Goal: Task Accomplishment & Management: Use online tool/utility

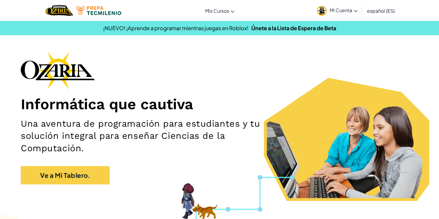
click at [348, 14] on link "Mi Cuenta" at bounding box center [337, 10] width 47 height 19
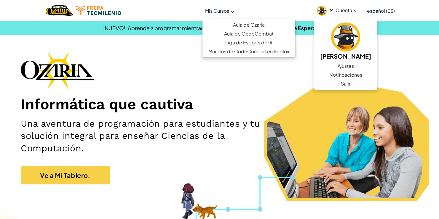
click at [221, 9] on span "Mis Cursos" at bounding box center [217, 11] width 24 height 6
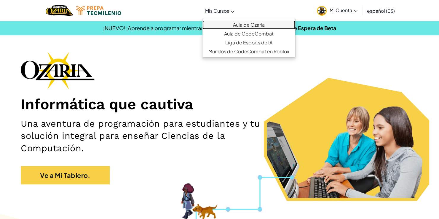
click at [243, 24] on link "Aula de Ozaria" at bounding box center [248, 24] width 93 height 9
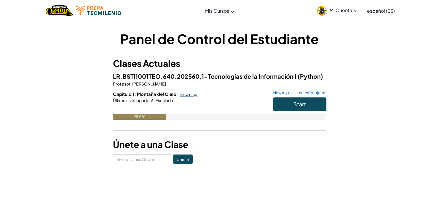
click at [187, 94] on link "view map" at bounding box center [187, 94] width 20 height 5
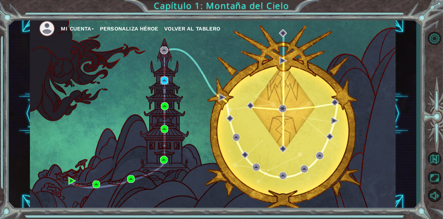
click at [164, 83] on img at bounding box center [165, 81] width 8 height 8
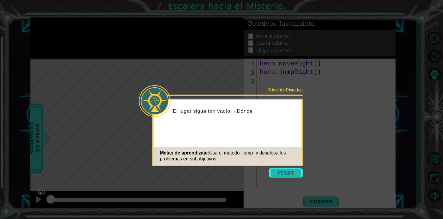
click at [295, 177] on button "Start" at bounding box center [286, 172] width 34 height 9
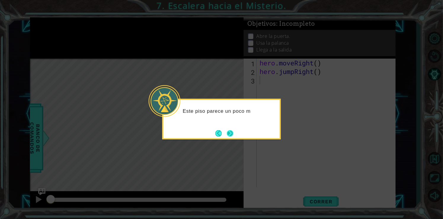
click at [233, 135] on button "Next" at bounding box center [230, 133] width 7 height 7
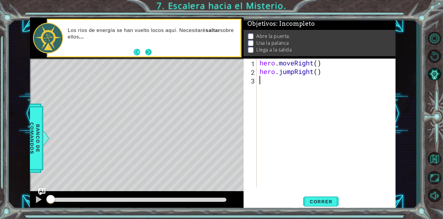
click at [148, 51] on button "Next" at bounding box center [148, 52] width 7 height 7
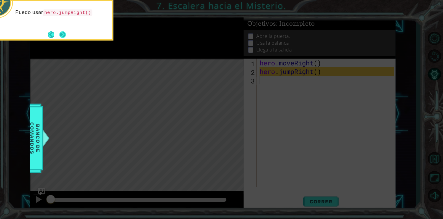
click at [64, 33] on button "Next" at bounding box center [62, 34] width 7 height 7
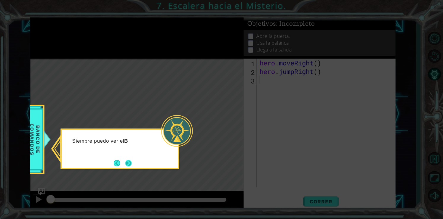
click at [131, 165] on button "Next" at bounding box center [128, 163] width 7 height 7
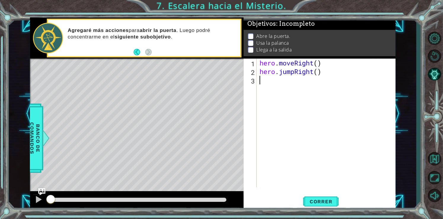
type textarea "h"
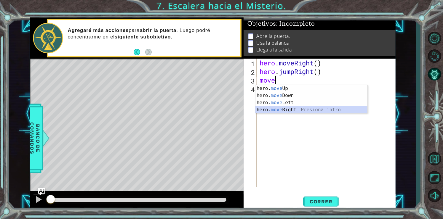
click at [288, 107] on div "hero. move Up Presiona intro hero. move Down Presiona intro hero. move Left Pre…" at bounding box center [311, 106] width 112 height 43
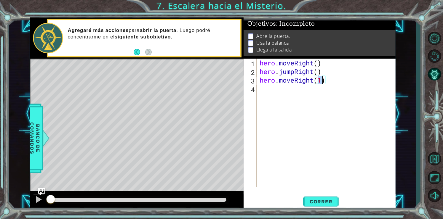
type textarea "hero.moveRight(4)"
click at [336, 85] on div "hero . moveRight ( ) hero . jumpRight ( ) hero . moveRight ( 4 )" at bounding box center [327, 132] width 139 height 146
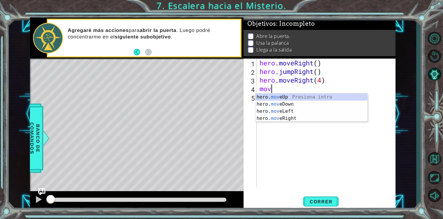
scroll to position [0, 0]
type textarea "hero.moveUp(1)"
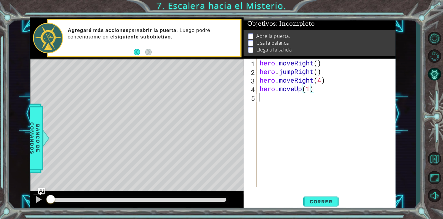
click at [315, 93] on div "hero . moveRight ( ) hero . jumpRight ( ) hero . moveRight ( 4 ) hero . moveUp …" at bounding box center [327, 132] width 139 height 146
click at [328, 209] on div "hero.use("door") 1 2 3 4 5 6 hero . moveRight ( ) hero . jumpRight ( ) hero . m…" at bounding box center [319, 135] width 152 height 152
click at [324, 203] on span "Correr" at bounding box center [321, 202] width 35 height 6
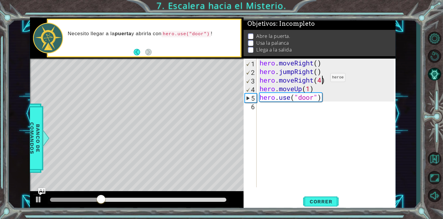
click at [321, 79] on div "hero . moveRight ( ) hero . jumpRight ( ) hero . moveRight ( 4 ) hero . moveUp …" at bounding box center [327, 132] width 139 height 146
click at [315, 204] on span "Correr" at bounding box center [321, 202] width 35 height 6
click at [315, 201] on span "Correr" at bounding box center [321, 202] width 35 height 6
type textarea "hero.moveRight(1)"
click at [331, 200] on span "Correr" at bounding box center [321, 202] width 35 height 6
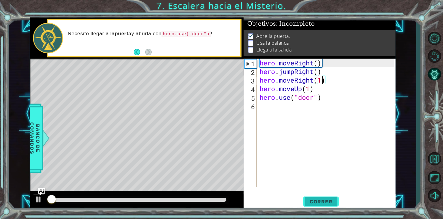
scroll to position [2, 0]
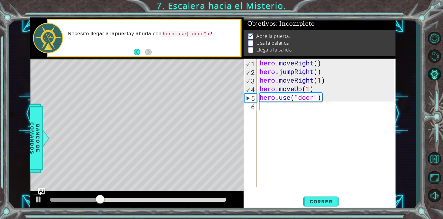
click at [286, 115] on div "hero . moveRight ( ) hero . jumpRight ( ) hero . moveRight ( 1 ) hero . moveUp …" at bounding box center [327, 132] width 139 height 146
type textarea "hero.moveUp(2)"
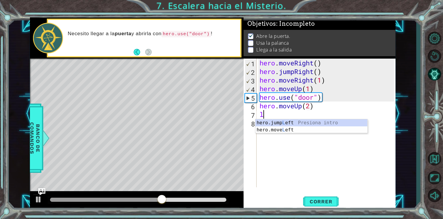
type textarea "le"
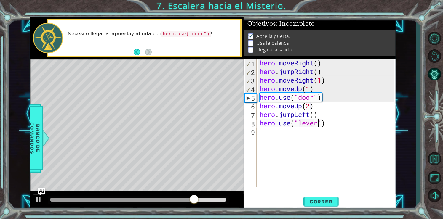
scroll to position [0, 2]
click at [329, 191] on div "hero.use("lever") 1 2 3 4 5 6 7 8 9 hero . moveRight ( ) hero . jumpRight ( ) h…" at bounding box center [319, 135] width 152 height 152
click at [328, 197] on button "Correr" at bounding box center [321, 201] width 36 height 15
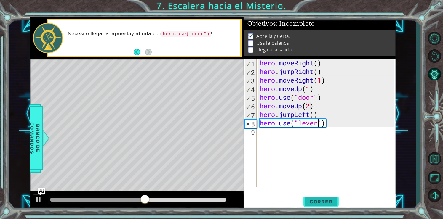
click at [322, 206] on button "Correr" at bounding box center [321, 201] width 36 height 15
click at [314, 115] on div "hero . moveRight ( ) hero . jumpRight ( ) hero . moveRight ( 1 ) hero . moveUp …" at bounding box center [327, 132] width 139 height 146
click at [315, 112] on div "hero . moveRight ( ) hero . jumpRight ( ) hero . moveRight ( 1 ) hero . moveUp …" at bounding box center [327, 132] width 139 height 146
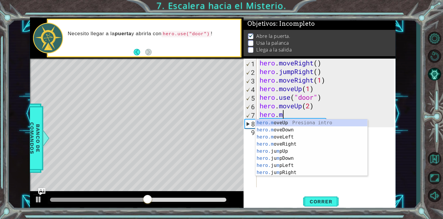
scroll to position [0, 1]
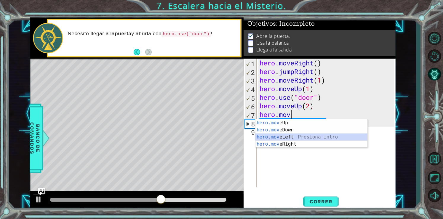
click at [290, 136] on div "hero.mov eUp Presiona intro hero.mov eDown Presiona intro hero.mov eLeft Presio…" at bounding box center [311, 140] width 112 height 43
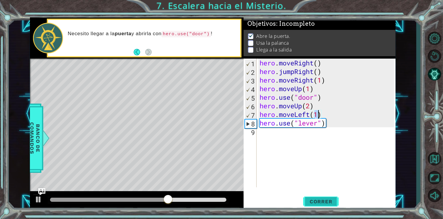
type textarea "hero.moveLeft(1)"
click at [331, 199] on span "Correr" at bounding box center [321, 202] width 35 height 6
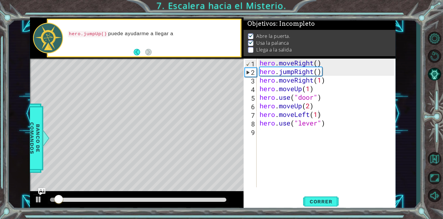
click at [191, 197] on div at bounding box center [138, 200] width 181 height 8
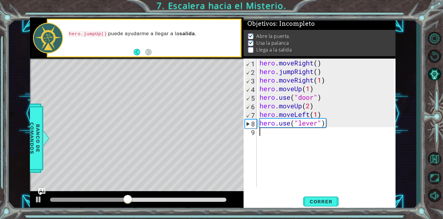
click at [336, 135] on div "hero . moveRight ( ) hero . jumpRight ( ) hero . moveRight ( 1 ) hero . moveUp …" at bounding box center [327, 132] width 139 height 146
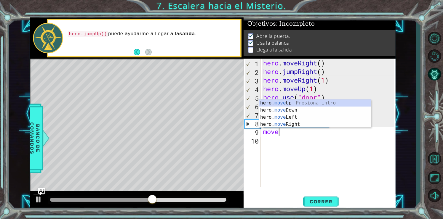
scroll to position [0, 1]
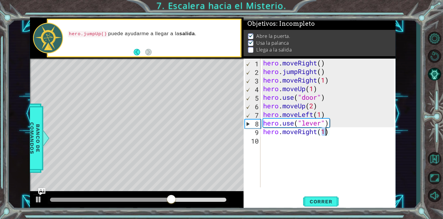
type textarea "hero.moveRight(2)"
type textarea "m"
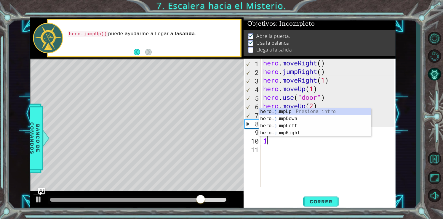
type textarea "ju"
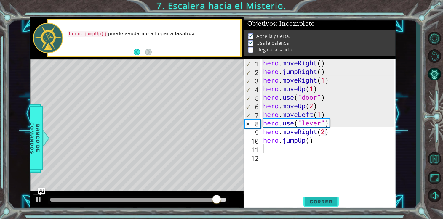
click at [316, 203] on span "Correr" at bounding box center [321, 202] width 35 height 6
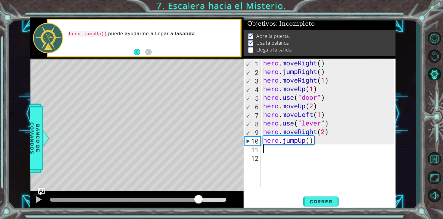
click at [199, 199] on div at bounding box center [138, 200] width 176 height 4
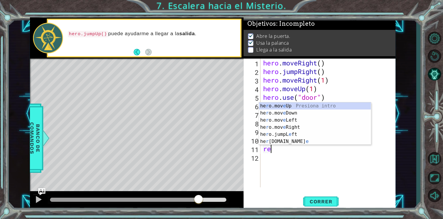
type textarea "r"
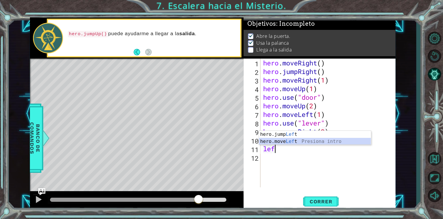
click at [293, 142] on div "hero.jump Lef t Presiona intro hero.move Lef t Presiona intro" at bounding box center [315, 145] width 112 height 28
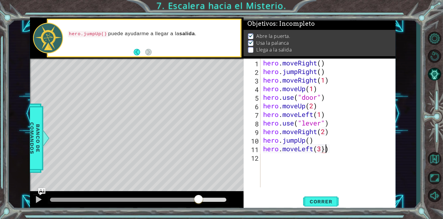
type textarea "hero.moveLeft(3)"
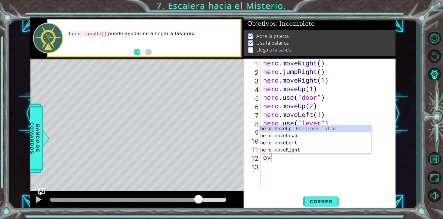
type textarea "o"
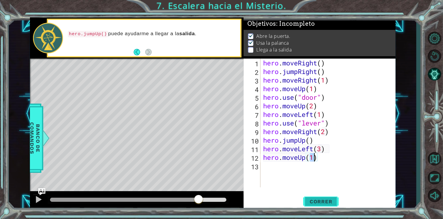
click at [333, 206] on button "Correr" at bounding box center [321, 201] width 36 height 15
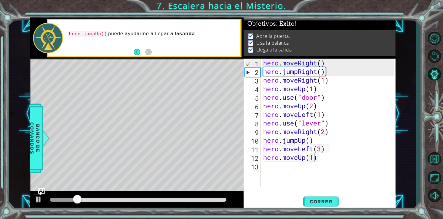
click at [207, 203] on div at bounding box center [138, 200] width 181 height 8
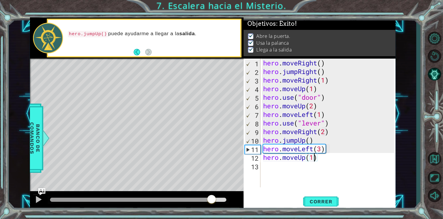
click at [211, 201] on div at bounding box center [138, 200] width 176 height 4
click at [304, 159] on div "hero . moveRight ( ) hero . jumpRight ( ) hero . moveRight ( 1 ) hero . moveUp …" at bounding box center [329, 132] width 135 height 146
click at [297, 157] on div "hero . moveRight ( ) hero . jumpRight ( ) hero . moveRight ( 1 ) hero . moveUp …" at bounding box center [329, 132] width 135 height 146
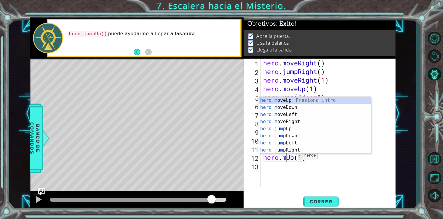
scroll to position [0, 1]
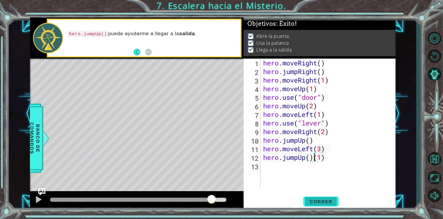
type textarea "hero.jumpUp()(1)"
click at [328, 207] on button "Correr" at bounding box center [321, 201] width 36 height 15
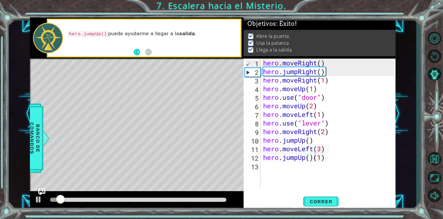
click at [213, 197] on div at bounding box center [138, 200] width 181 height 8
click at [214, 198] on div at bounding box center [138, 200] width 181 height 8
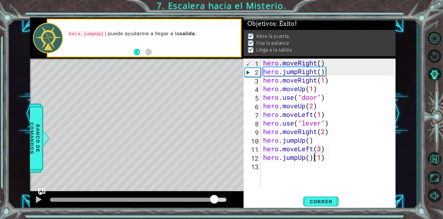
click at [214, 201] on div at bounding box center [138, 200] width 176 height 4
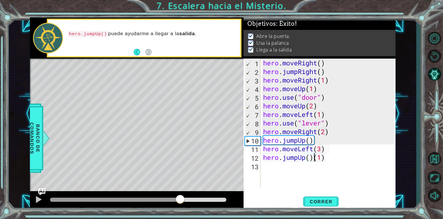
drag, startPoint x: 217, startPoint y: 205, endPoint x: 175, endPoint y: 206, distance: 42.1
click at [175, 206] on div at bounding box center [137, 200] width 214 height 19
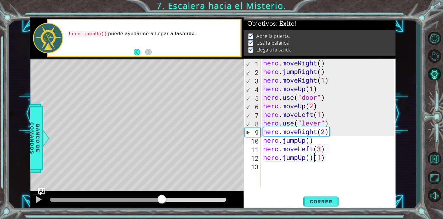
drag, startPoint x: 174, startPoint y: 203, endPoint x: 158, endPoint y: 201, distance: 16.0
click at [158, 201] on div at bounding box center [161, 200] width 11 height 11
click at [38, 203] on div at bounding box center [39, 200] width 8 height 8
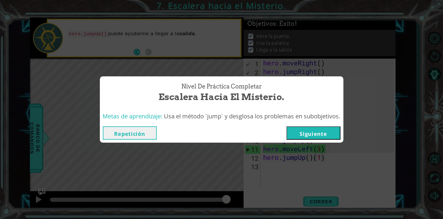
click at [303, 135] on button "Siguiente" at bounding box center [313, 132] width 54 height 13
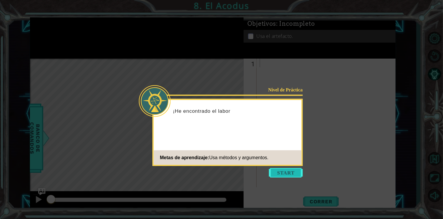
click at [284, 175] on button "Start" at bounding box center [286, 172] width 34 height 9
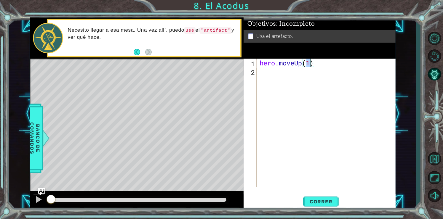
type textarea "hero.moveUp(2)"
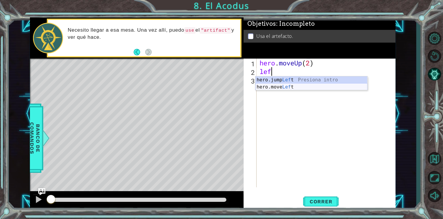
click at [300, 86] on div "hero.jump Lef t Presiona intro hero.move Lef t Presiona intro" at bounding box center [311, 90] width 112 height 28
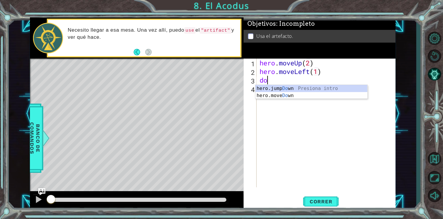
scroll to position [0, 3]
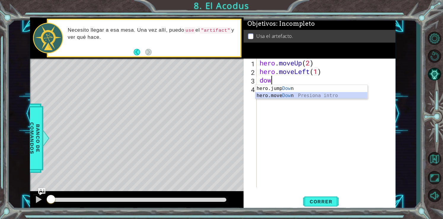
click at [299, 92] on div "hero.jump Dow n Presiona intro hero.move Dow n Presiona intro" at bounding box center [311, 99] width 112 height 28
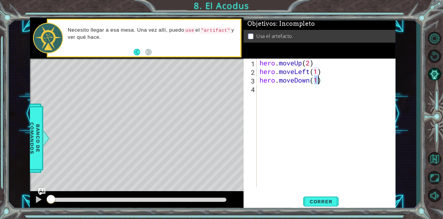
type textarea "hero.moveDown(2)"
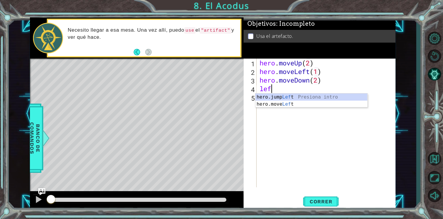
scroll to position [0, 0]
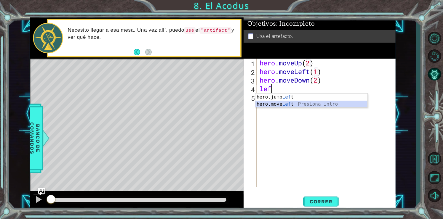
click at [294, 102] on div "hero.jump Lef t Presiona intro hero.move Lef t Presiona intro" at bounding box center [311, 108] width 112 height 28
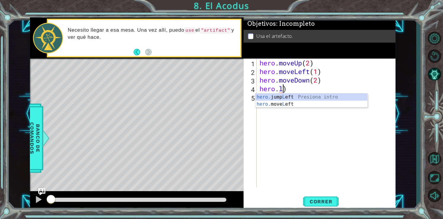
scroll to position [0, 1]
type textarea "hero.jumpLeft())"
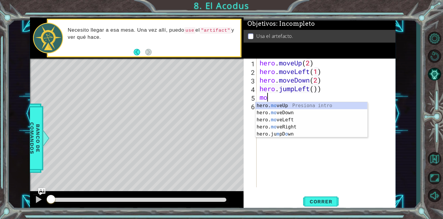
scroll to position [0, 0]
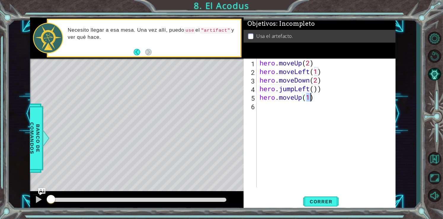
type textarea "hero.moveUp(3)"
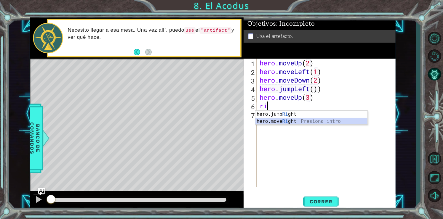
click at [294, 121] on div "hero.jump Ri ght Presiona intro hero.move Ri ght Presiona intro" at bounding box center [311, 125] width 112 height 28
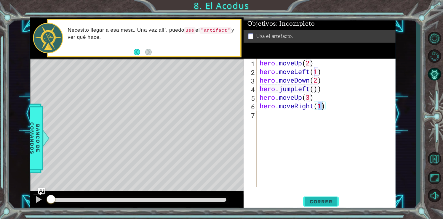
click at [326, 198] on button "Correr" at bounding box center [321, 201] width 36 height 15
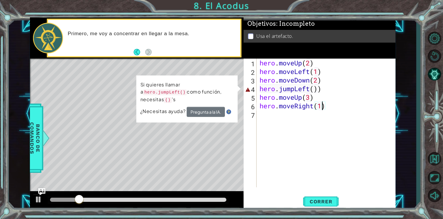
click at [321, 89] on div "hero . moveUp ( 2 ) hero . moveLeft ( 1 ) hero . moveDown ( 2 ) hero . jumpLeft…" at bounding box center [327, 132] width 139 height 146
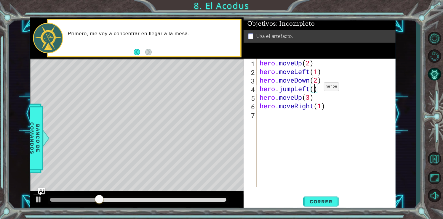
click at [315, 88] on div "hero . moveUp ( 2 ) hero . moveLeft ( 1 ) hero . moveDown ( 2 ) hero . jumpLeft…" at bounding box center [327, 132] width 139 height 146
type textarea "hero.jumpLeft(1)"
click at [316, 201] on span "Correr" at bounding box center [321, 202] width 35 height 6
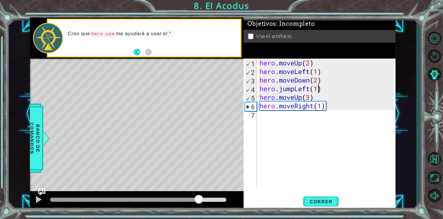
click at [199, 199] on div at bounding box center [138, 200] width 176 height 4
click at [273, 124] on div "hero . moveUp ( 2 ) hero . moveLeft ( 1 ) hero . moveDown ( 2 ) hero . jumpLeft…" at bounding box center [327, 132] width 139 height 146
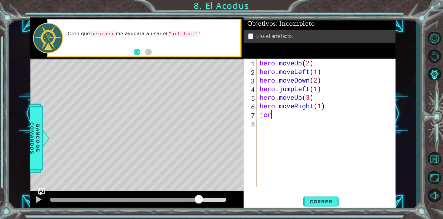
scroll to position [0, 0]
type textarea "j"
type textarea "hero.use("artifact")"
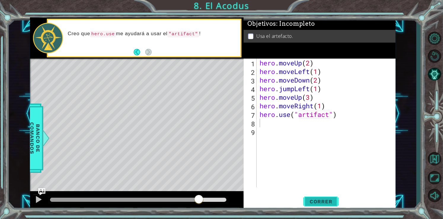
click at [321, 205] on button "Correr" at bounding box center [321, 201] width 36 height 15
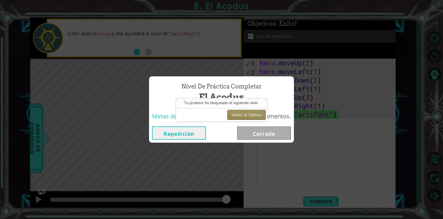
click at [238, 115] on button "Volver al Tablero" at bounding box center [246, 115] width 38 height 10
